Goal: Feedback & Contribution: Submit feedback/report problem

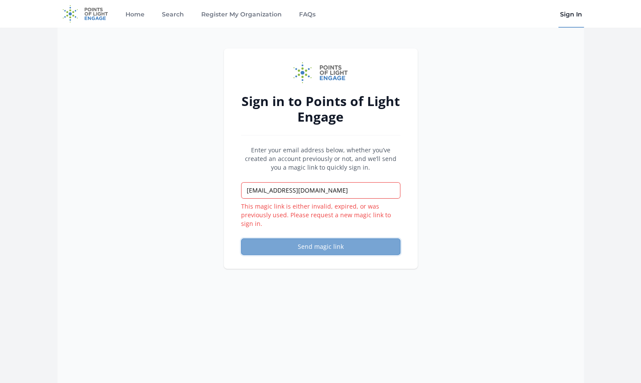
click at [317, 246] on button "Send magic link" at bounding box center [320, 246] width 159 height 16
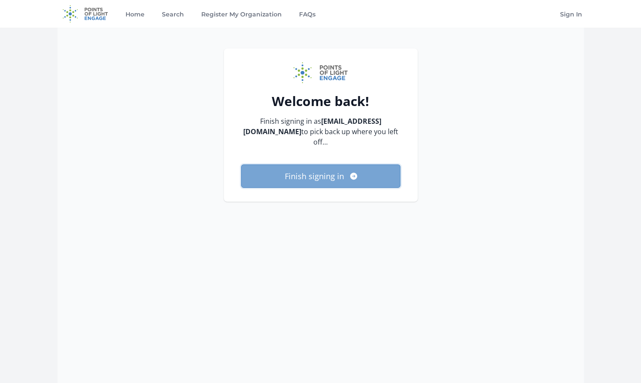
click at [330, 176] on button "Finish signing in" at bounding box center [320, 175] width 159 height 23
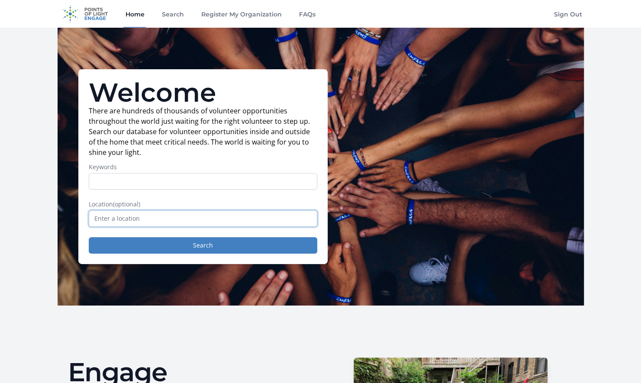
click at [144, 216] on input "text" at bounding box center [203, 218] width 229 height 16
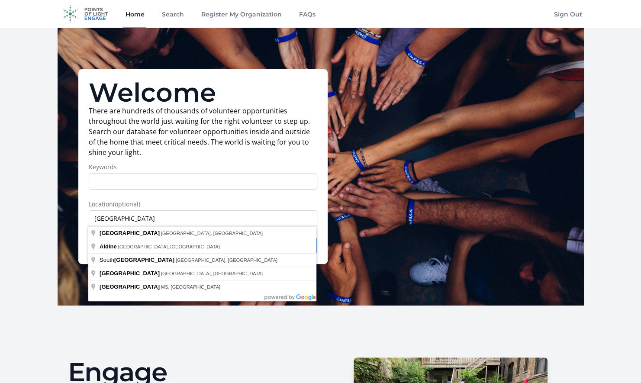
type input "Houston, TX, USA"
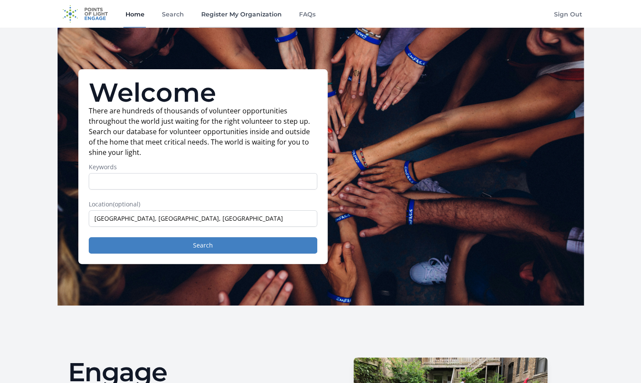
click at [246, 14] on link "Register My Organization" at bounding box center [241, 14] width 84 height 28
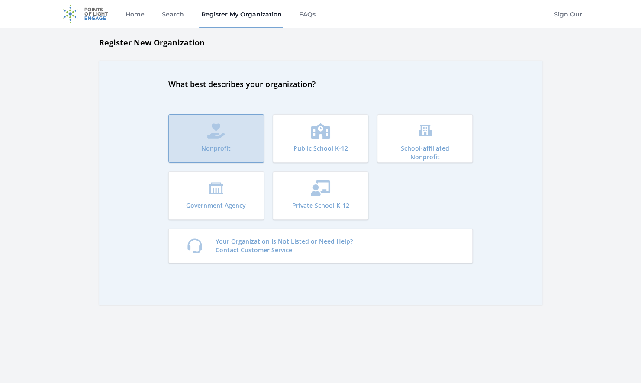
click at [229, 126] on button "Nonprofit" at bounding box center [216, 138] width 96 height 48
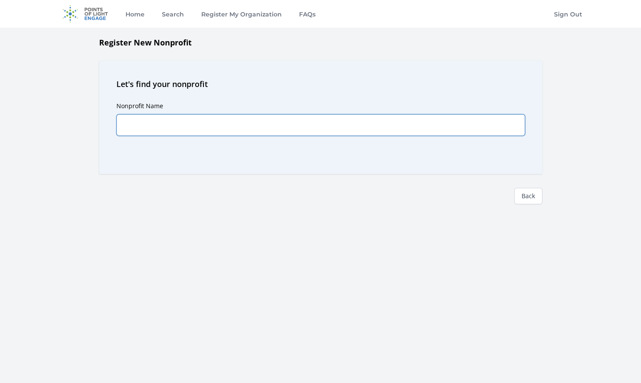
click at [229, 126] on input "Nonprofit Name" at bounding box center [320, 125] width 409 height 22
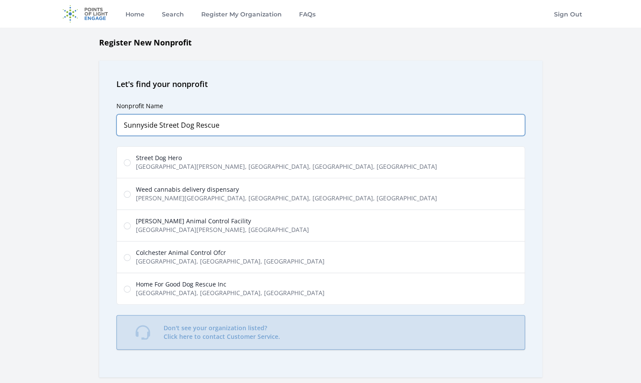
type input "Sunnyside Street Dog Rescue"
click at [217, 332] on p "Don't see your organization listed? Click here to contact Customer Service." at bounding box center [222, 332] width 116 height 17
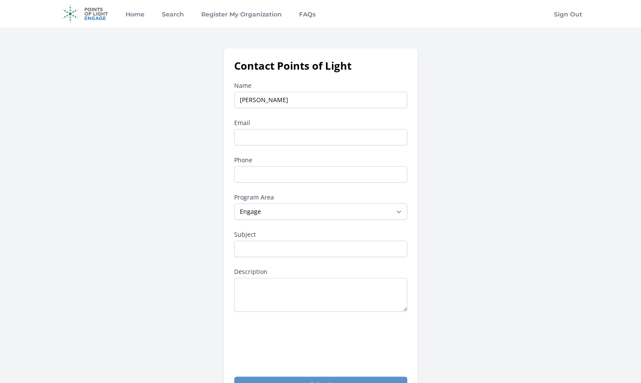
type input "Kelly McLure"
type input "sunnysidestreetdogs@gmail.com"
type input "profile"
click at [268, 171] on input "Phone" at bounding box center [320, 174] width 173 height 16
click at [480, 144] on div "Contact Points of Light Name Kelly McLure Email sunnysidestreetdogs@gmail.com P…" at bounding box center [321, 225] width 526 height 355
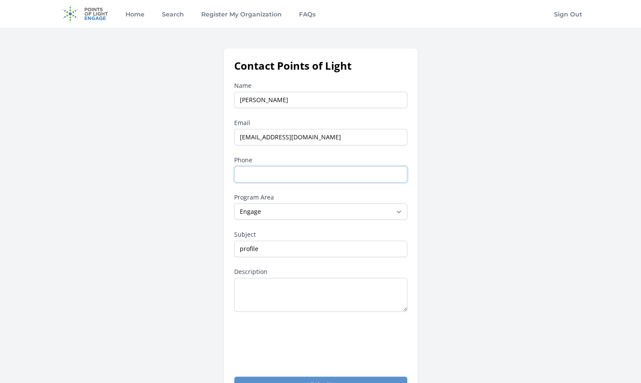
click at [288, 174] on input "Phone" at bounding box center [320, 174] width 173 height 16
click at [287, 97] on input "Kelly McLure" at bounding box center [320, 100] width 173 height 16
drag, startPoint x: 275, startPoint y: 100, endPoint x: 232, endPoint y: 98, distance: 43.8
click at [232, 98] on div "Contact Points of Light Name Kelly McLure Email sunnysidestreetdogs@gmail.com P…" at bounding box center [321, 225] width 194 height 355
type input "Annie Hawthorne"
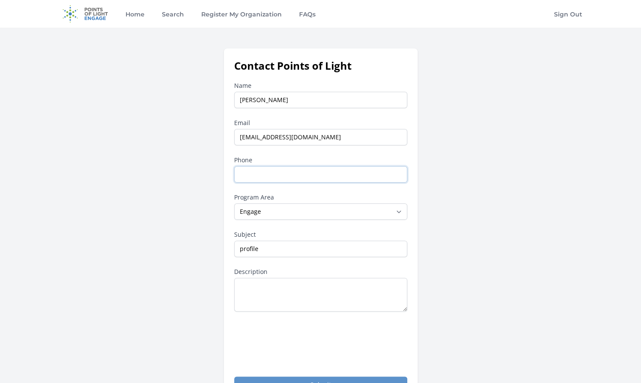
click at [266, 171] on input "Phone" at bounding box center [320, 174] width 173 height 16
type input "16513383452"
click at [260, 289] on textarea "Description" at bounding box center [320, 295] width 173 height 34
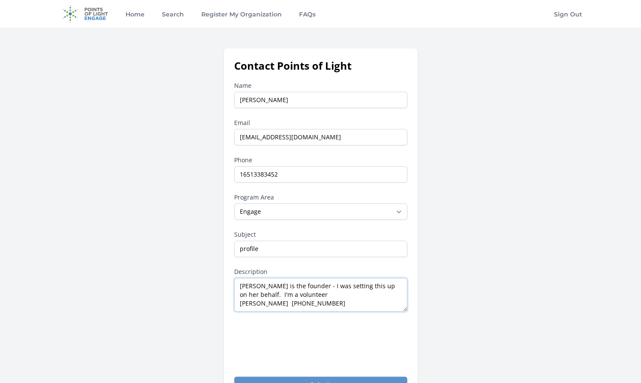
scroll to position [5, 0]
type textarea "Annie Hawthorne is the founder - I was setting this up on her behalf. I'm a vol…"
click at [398, 208] on select "--None-- Daily Point of Light Award Disney Family Volunteer Rewards Global Netw…" at bounding box center [320, 211] width 173 height 16
select select "Points of Light Community"
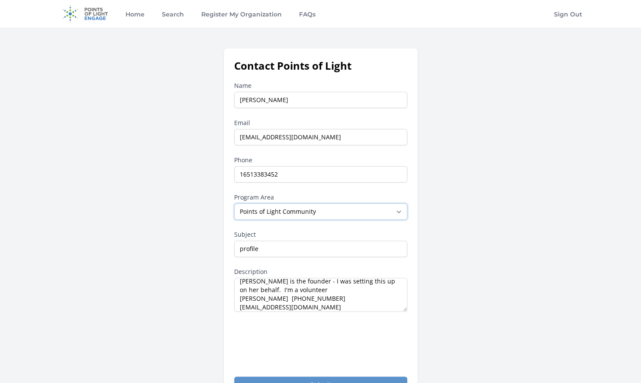
click at [234, 203] on select "--None-- Daily Point of Light Award Disney Family Volunteer Rewards Global Netw…" at bounding box center [320, 211] width 173 height 16
click at [238, 279] on textarea "Annie Hawthorne is the founder - I was setting this up on her behalf. I'm a vol…" at bounding box center [320, 295] width 173 height 34
click at [252, 282] on textarea "Annie Hawthorne is the founder - I was setting this up on her behalf. I'm a vol…" at bounding box center [320, 295] width 173 height 34
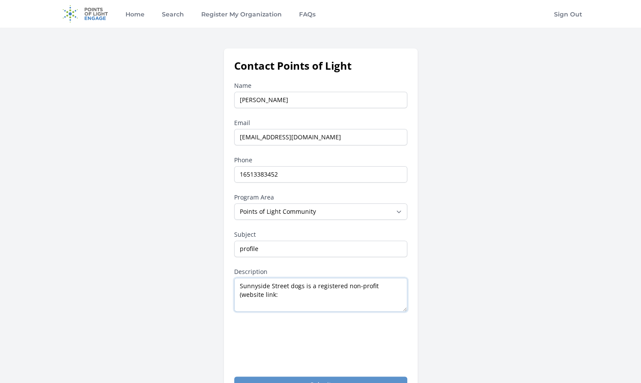
click at [293, 293] on textarea "Sunnyside Street dogs is a registered non-profit (website link: Annie Hawthorne…" at bounding box center [320, 295] width 173 height 34
paste textarea "https://sunnysidestreetdogs.org/"
click at [279, 292] on textarea "Sunnyside Street dogs is a registered non-profit (website link: https://sunnysi…" at bounding box center [320, 295] width 173 height 34
drag, startPoint x: 280, startPoint y: 293, endPoint x: 361, endPoint y: 293, distance: 81.8
click at [371, 296] on textarea "Sunnyside Street dogs is a registered non-profit (website link: https://sunnysi…" at bounding box center [320, 295] width 173 height 34
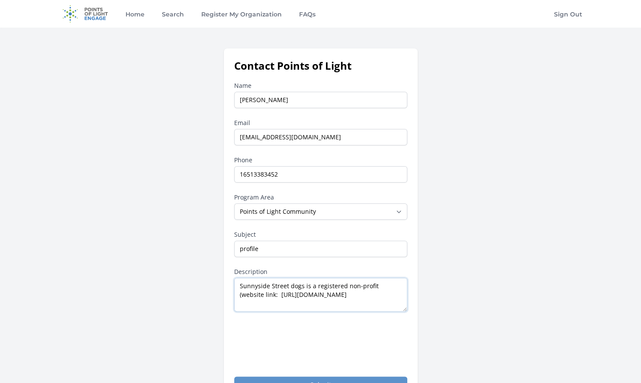
drag, startPoint x: 361, startPoint y: 293, endPoint x: 336, endPoint y: 301, distance: 26.7
click at [336, 301] on textarea "Sunnyside Street dogs is a registered non-profit (website link: https://sunnysi…" at bounding box center [320, 295] width 173 height 34
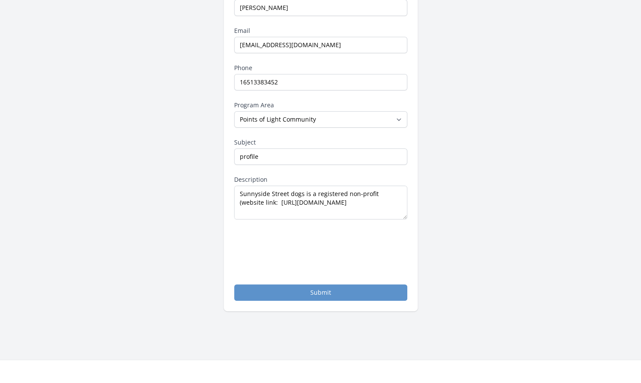
scroll to position [93, 0]
click at [277, 209] on textarea "Sunnyside Street dogs is a registered non-profit (website link: https://sunnysi…" at bounding box center [320, 202] width 173 height 34
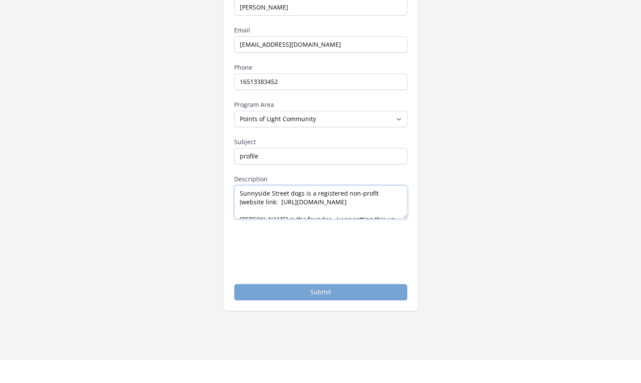
type textarea "Sunnyside Street dogs is a registered non-profit (website link: https://sunnysi…"
click at [312, 288] on button "Submit" at bounding box center [320, 292] width 173 height 16
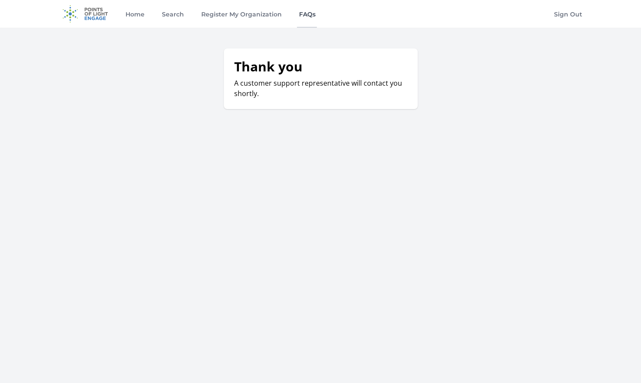
click at [306, 14] on link "FAQs" at bounding box center [307, 14] width 20 height 28
